Goal: Information Seeking & Learning: Learn about a topic

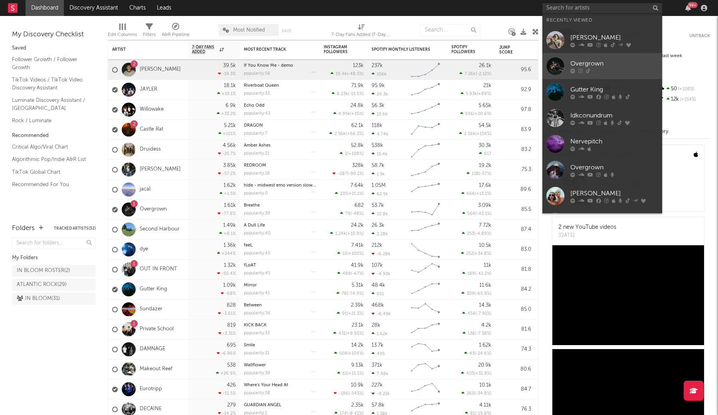
click at [588, 65] on div "Overgrown" at bounding box center [614, 64] width 88 height 10
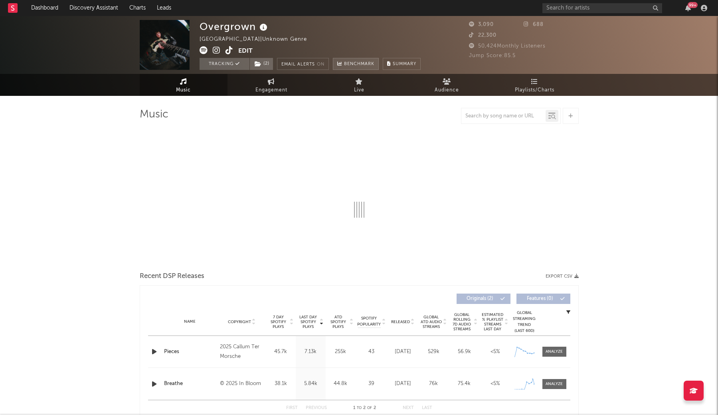
select select "1w"
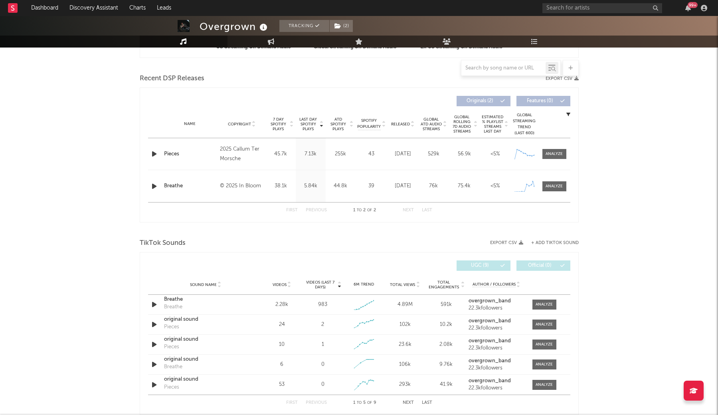
scroll to position [261, 0]
click at [543, 303] on div at bounding box center [544, 304] width 17 height 6
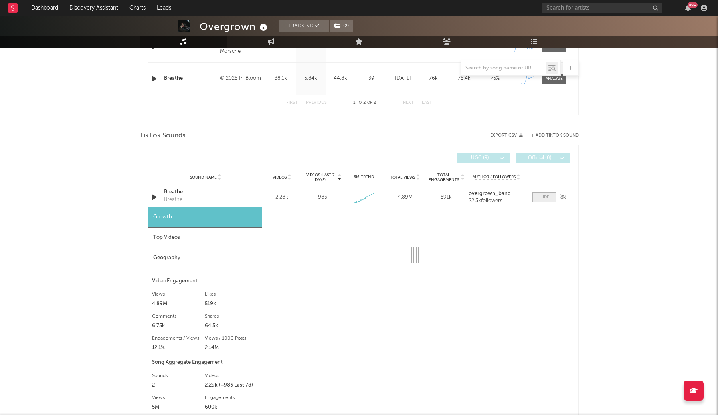
scroll to position [368, 0]
select select "1w"
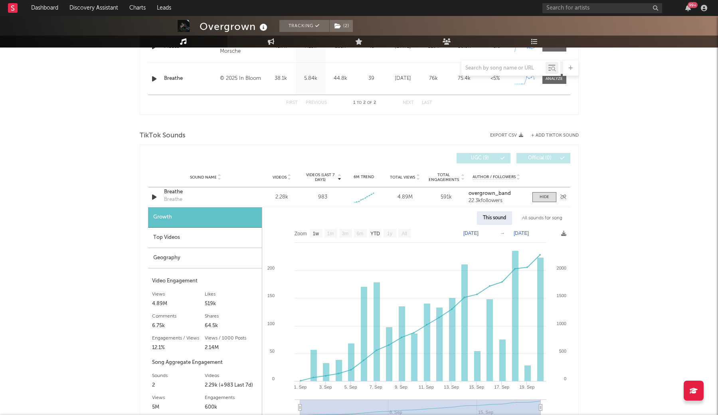
click at [173, 196] on div "Breathe" at bounding box center [205, 192] width 83 height 8
